Goal: Task Accomplishment & Management: Use online tool/utility

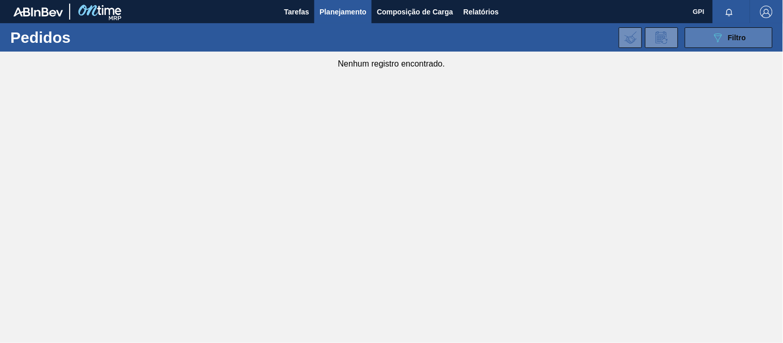
click at [685, 35] on button "089F7B8B-B2A5-4AFE-B5C0-19BA573D28AC Filtro" at bounding box center [729, 37] width 88 height 21
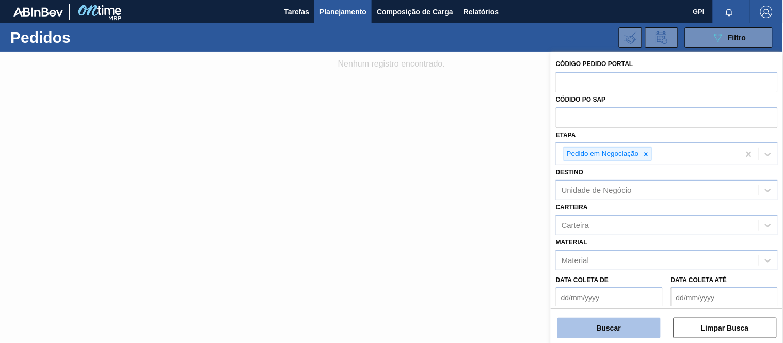
click at [615, 328] on button "Buscar" at bounding box center [609, 328] width 103 height 21
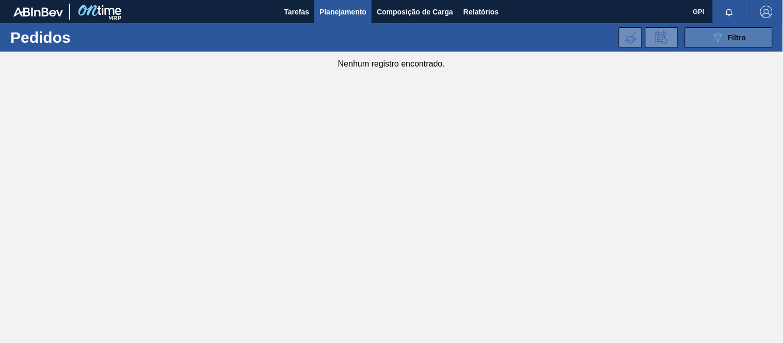
click at [712, 37] on icon "089F7B8B-B2A5-4AFE-B5C0-19BA573D28AC" at bounding box center [718, 37] width 12 height 12
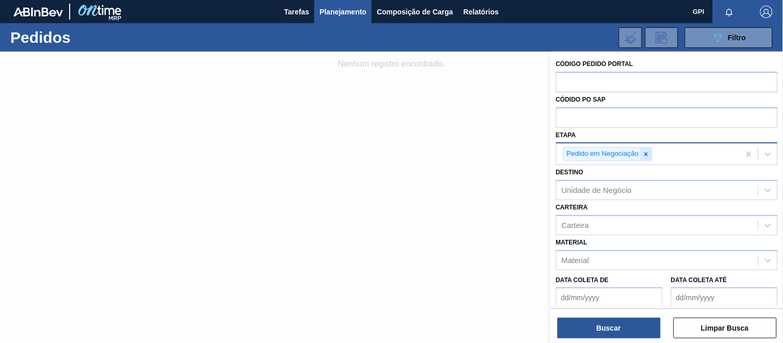
click at [644, 155] on icon at bounding box center [646, 154] width 7 height 7
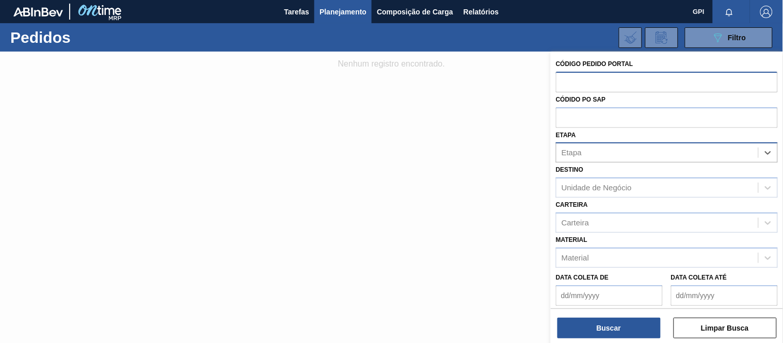
click at [612, 83] on input "text" at bounding box center [667, 82] width 222 height 20
paste input "2037896"
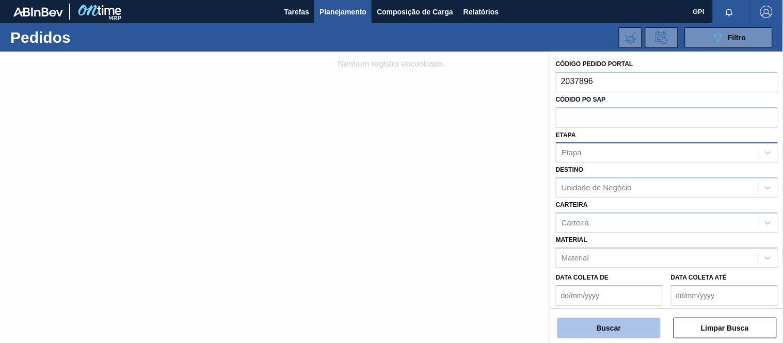
type input "2037896"
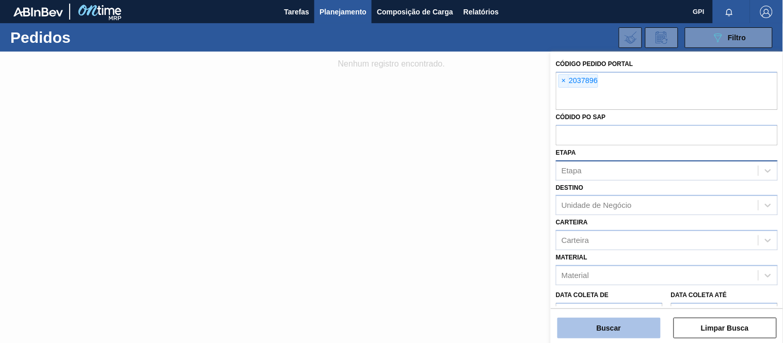
click at [607, 327] on button "Buscar" at bounding box center [609, 328] width 103 height 21
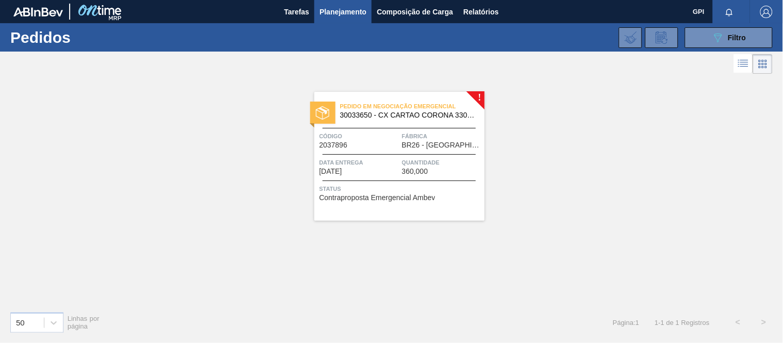
click at [398, 155] on div at bounding box center [399, 154] width 153 height 1
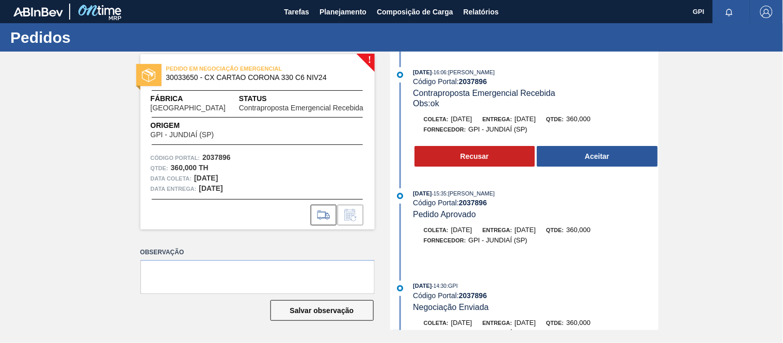
click at [460, 195] on span ": CEZAR LEAO PEREIRA DE CASTRO" at bounding box center [471, 194] width 49 height 6
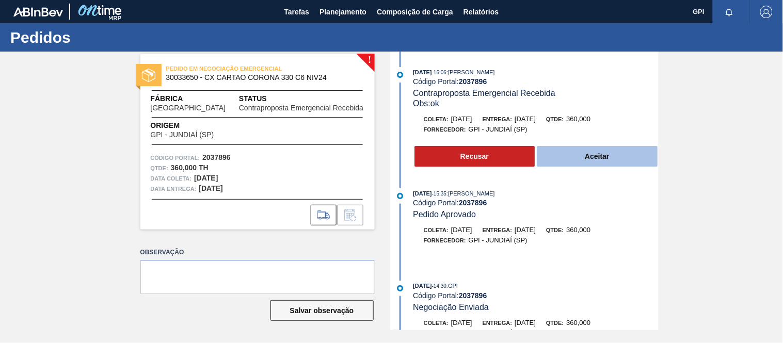
click at [585, 156] on button "Aceitar" at bounding box center [597, 156] width 121 height 21
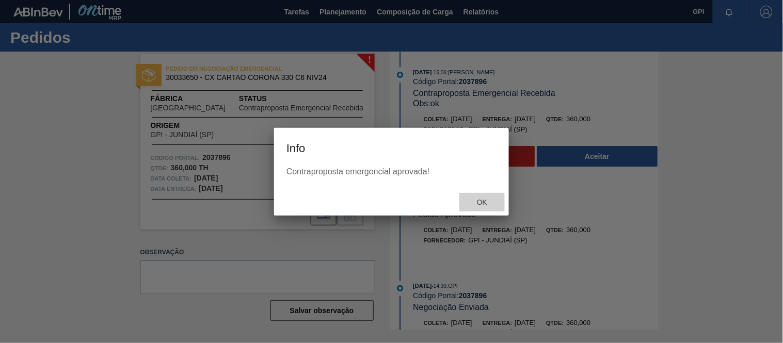
click at [493, 202] on span "Ok" at bounding box center [482, 202] width 27 height 8
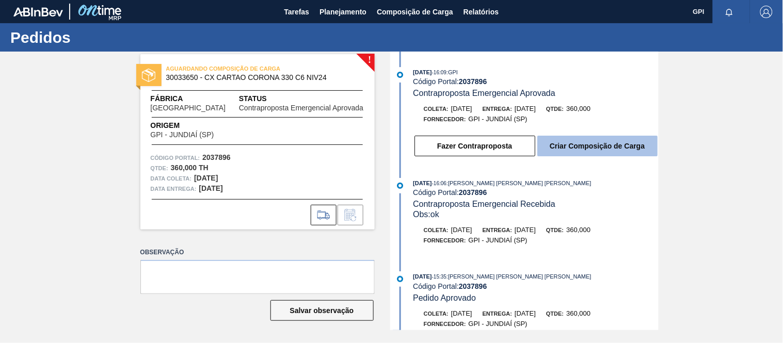
click at [567, 141] on button "Criar Composição de Carga" at bounding box center [597, 146] width 120 height 21
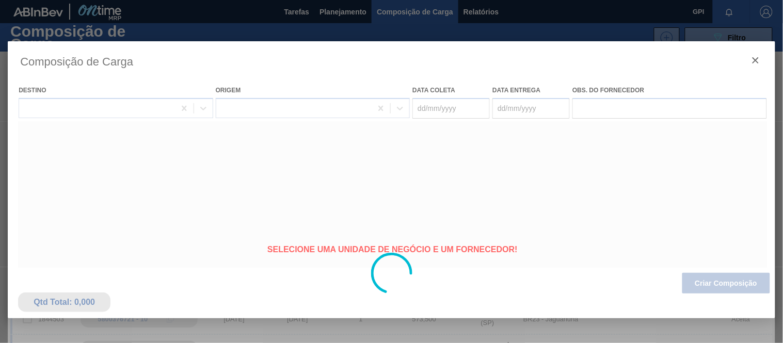
type coleta "[DATE]"
type entrega "[DATE]"
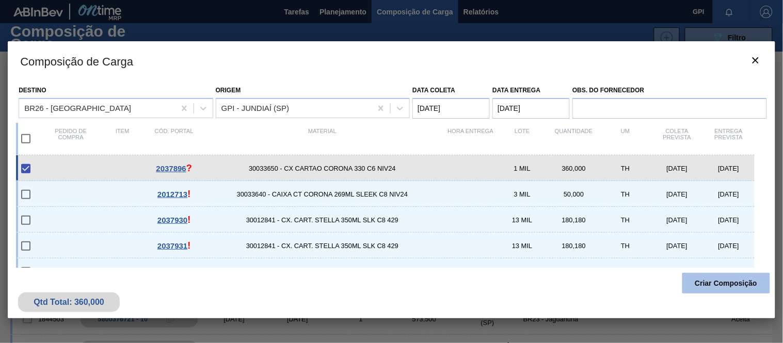
click at [722, 284] on button "Criar Composição" at bounding box center [727, 283] width 88 height 21
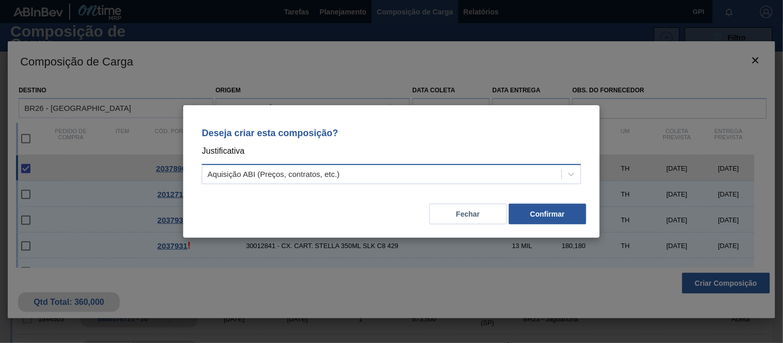
click at [457, 175] on div "Aquisição ABI (Preços, contratos, etc.)" at bounding box center [381, 174] width 359 height 15
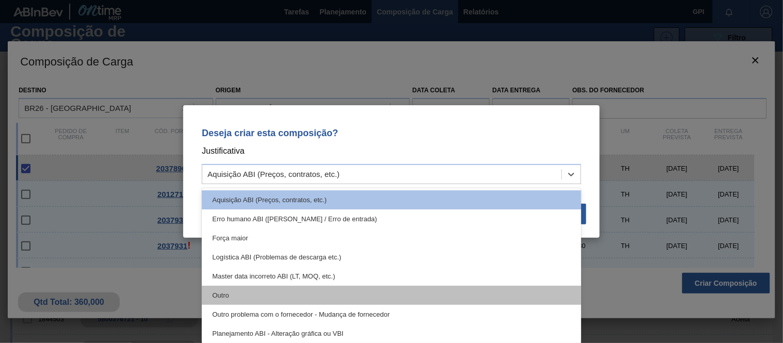
click at [319, 290] on div "Outro" at bounding box center [391, 295] width 379 height 19
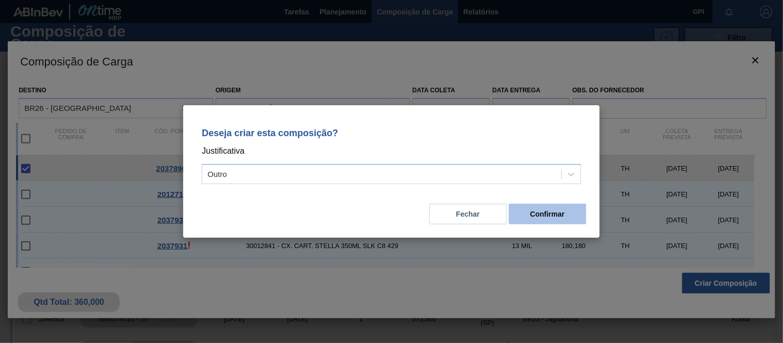
click at [569, 217] on button "Confirmar" at bounding box center [547, 214] width 77 height 21
